Goal: Transaction & Acquisition: Purchase product/service

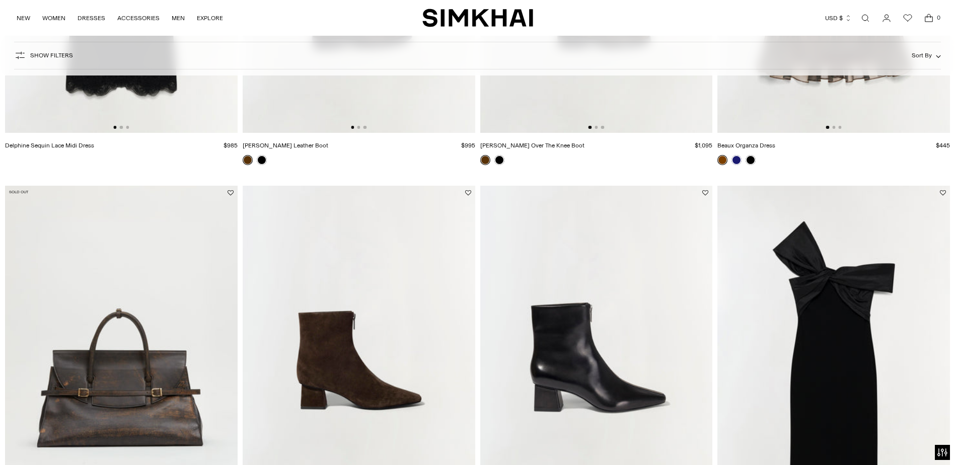
scroll to position [1762, 0]
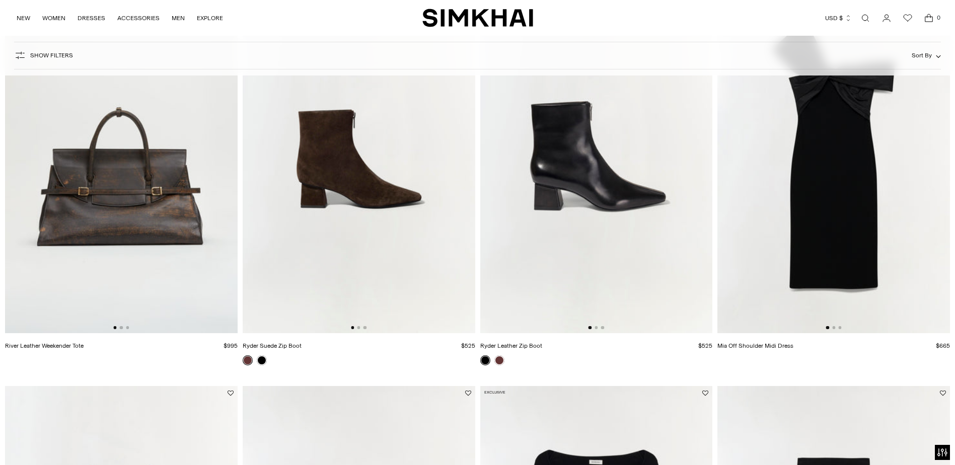
click at [855, 239] on img at bounding box center [833, 158] width 233 height 349
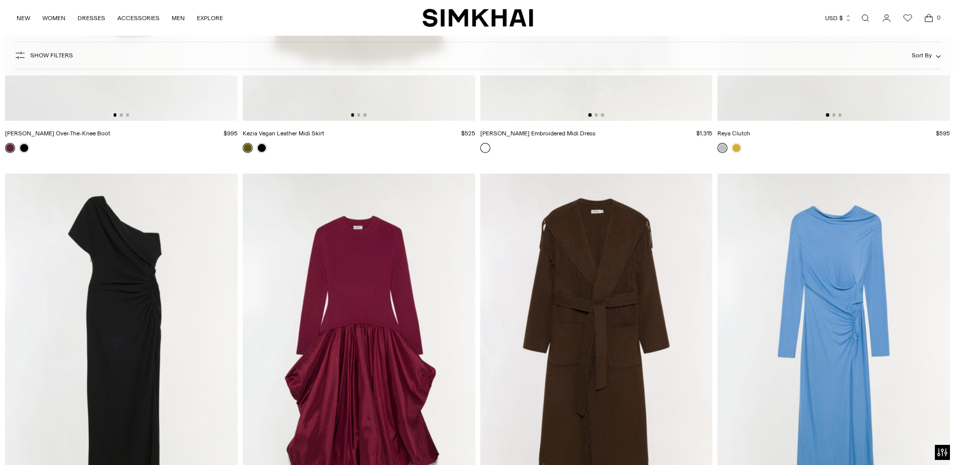
scroll to position [5537, 0]
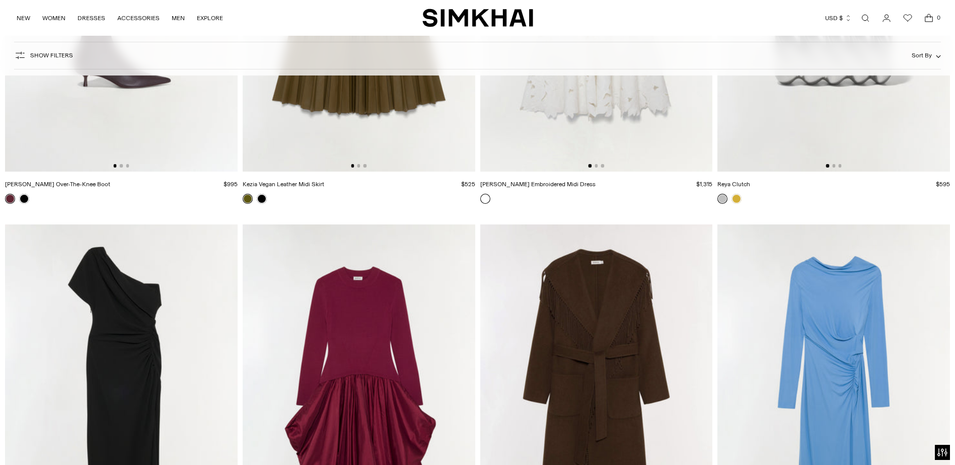
click at [118, 311] on img at bounding box center [121, 398] width 233 height 349
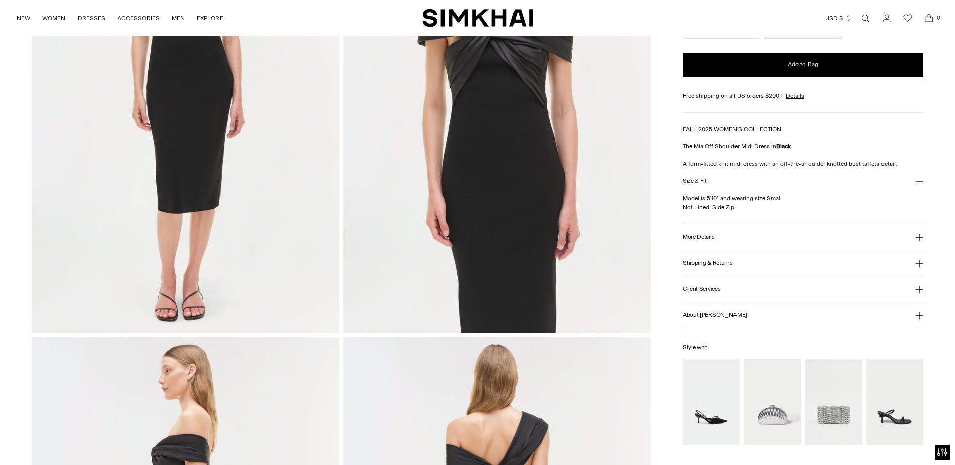
scroll to position [201, 0]
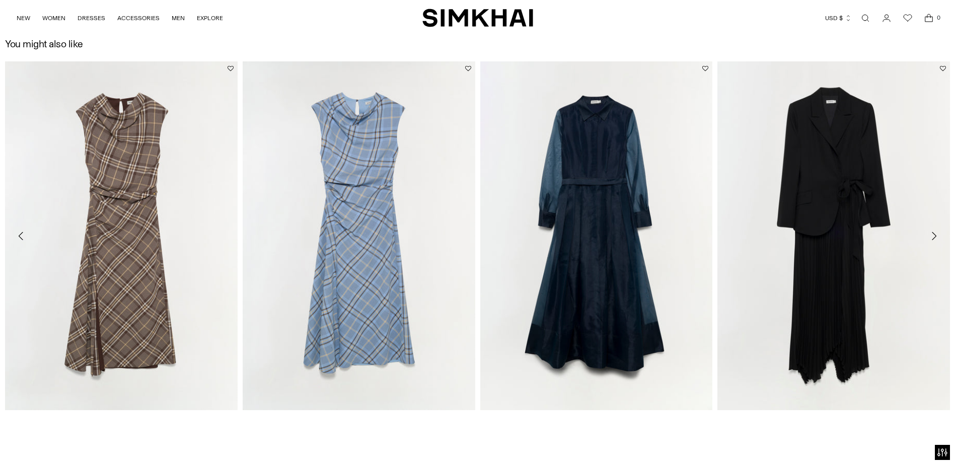
scroll to position [1845, 0]
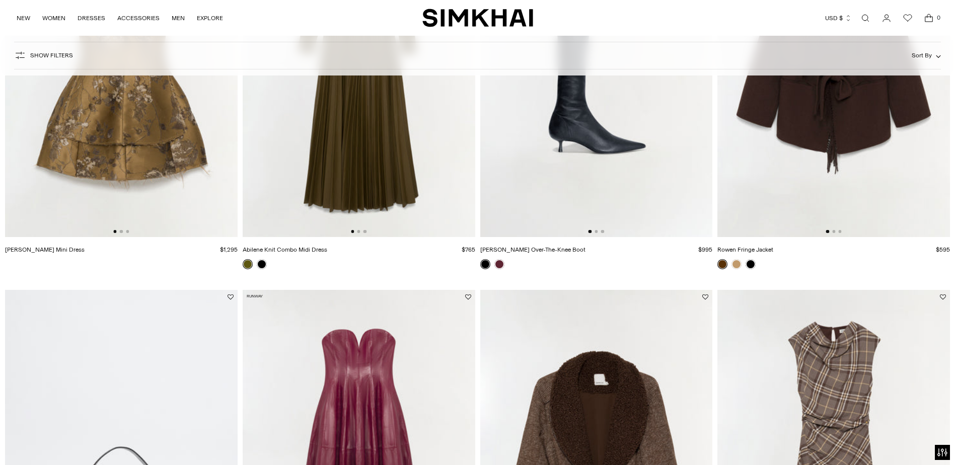
scroll to position [503, 0]
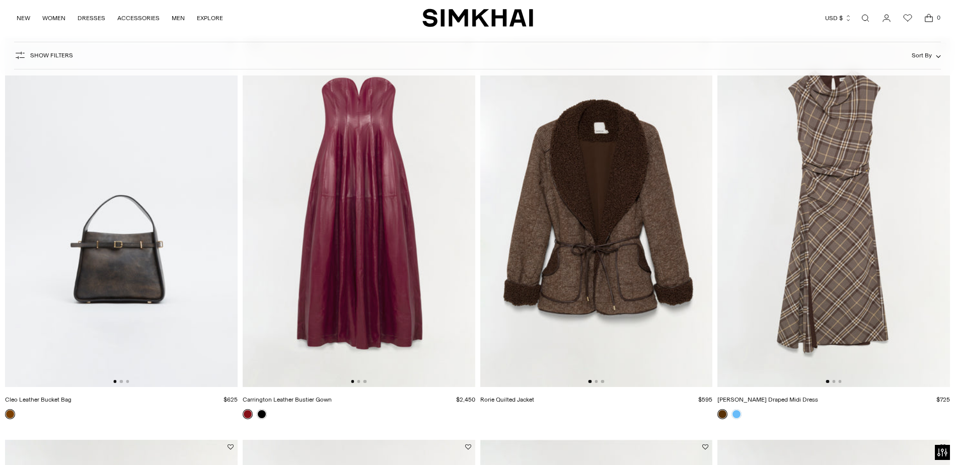
click at [849, 178] on img at bounding box center [833, 212] width 233 height 349
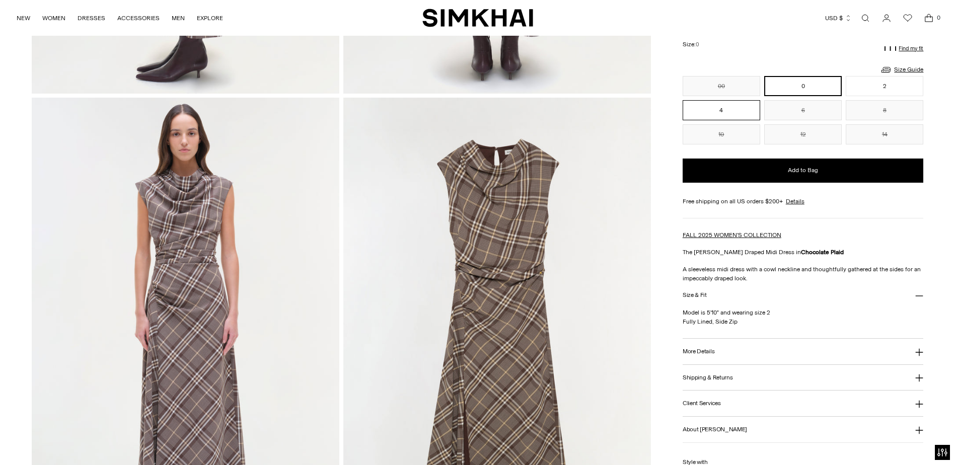
scroll to position [906, 0]
click at [707, 352] on h3 "More Details" at bounding box center [699, 352] width 32 height 7
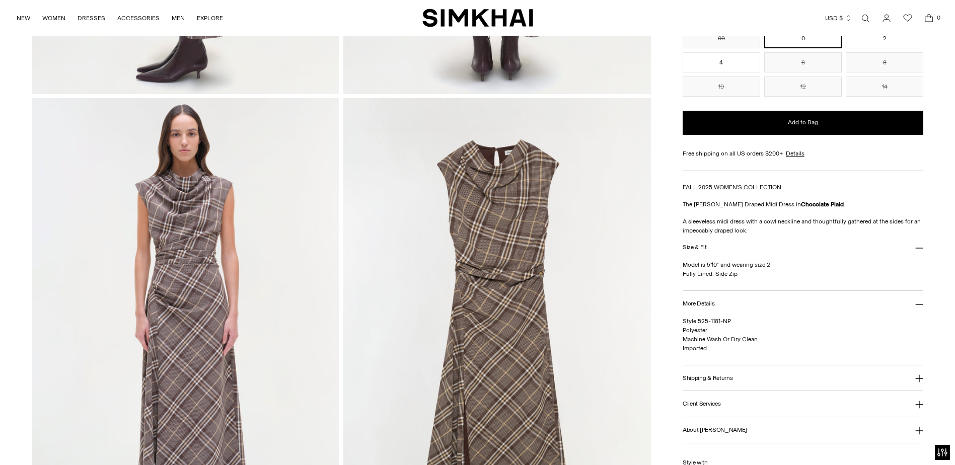
click at [705, 380] on h3 "Shipping & Returns" at bounding box center [708, 378] width 50 height 7
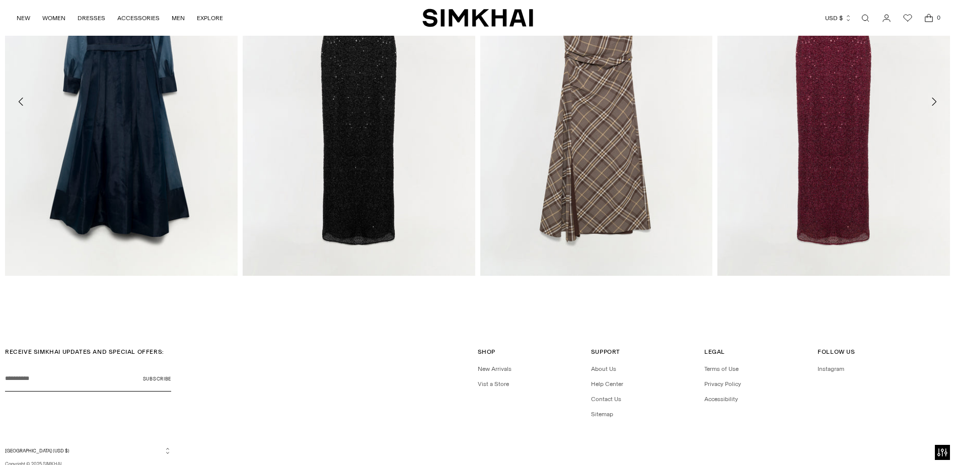
scroll to position [2047, 0]
